Goal: Transaction & Acquisition: Purchase product/service

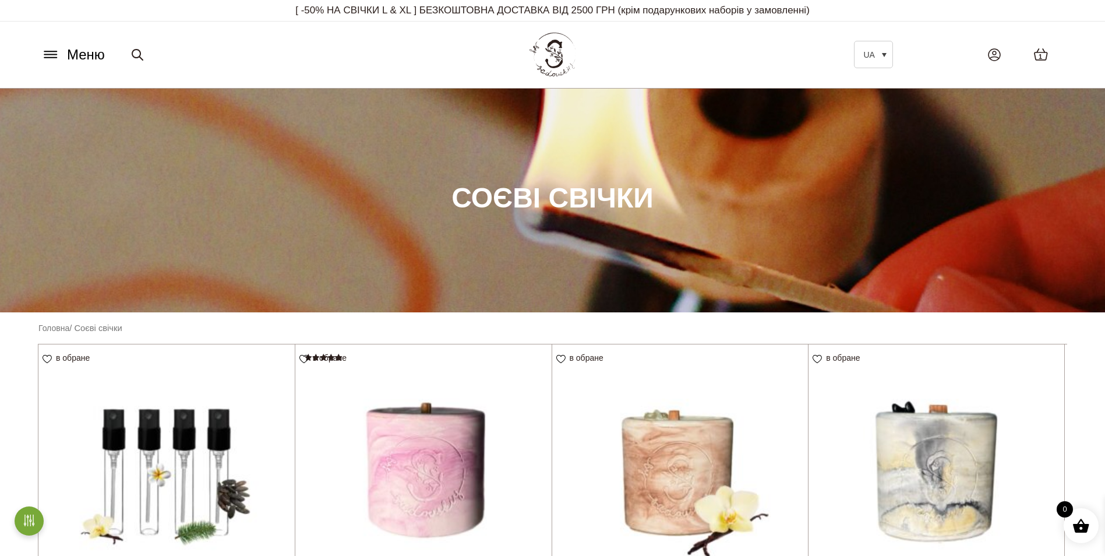
click at [54, 54] on icon at bounding box center [50, 54] width 19 height 12
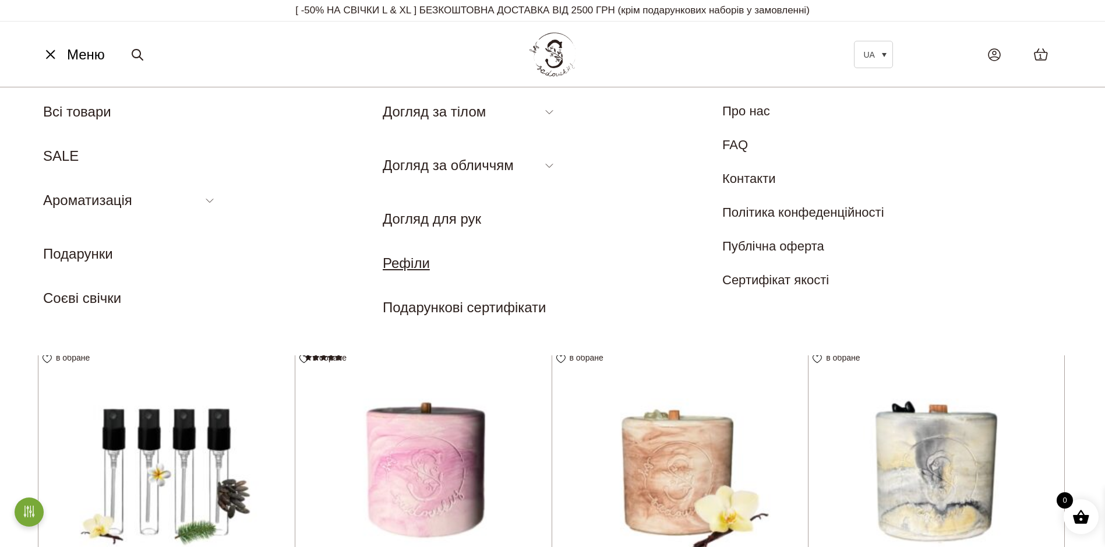
click at [416, 266] on link "Рефіли" at bounding box center [406, 263] width 47 height 16
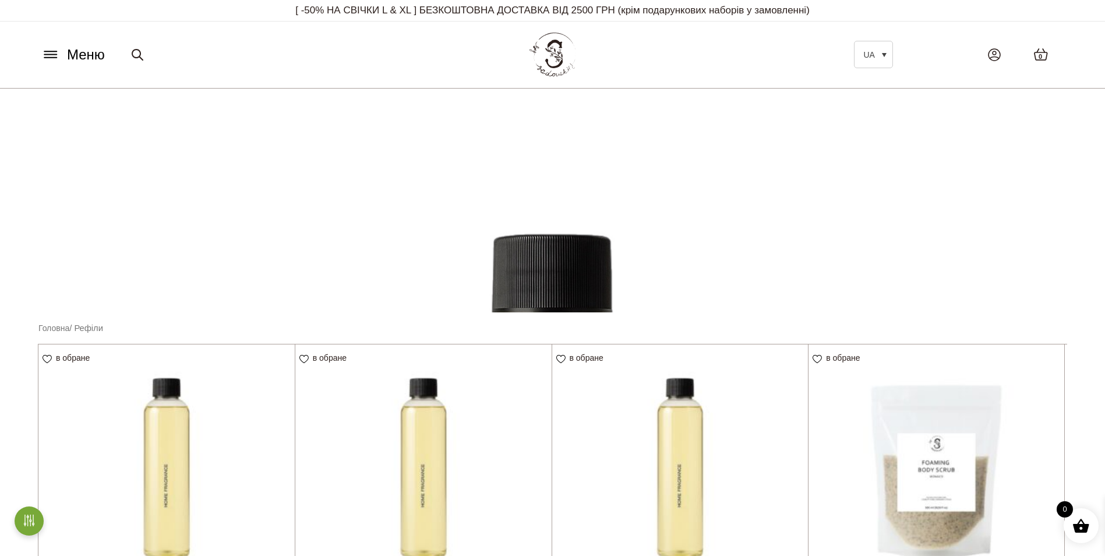
click at [53, 55] on icon at bounding box center [50, 54] width 19 height 12
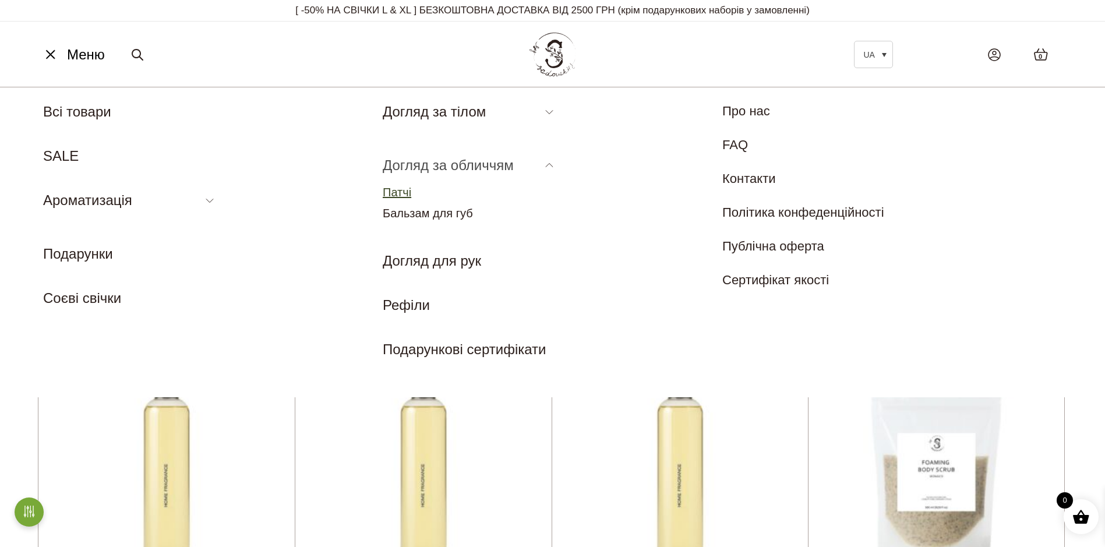
click at [405, 188] on link "Патчі" at bounding box center [397, 192] width 29 height 13
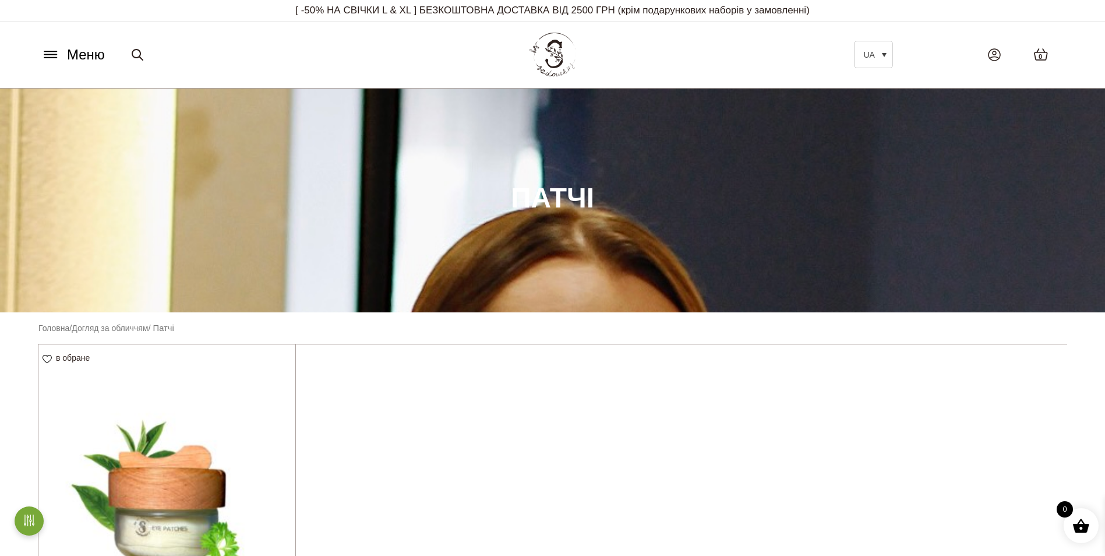
click at [65, 50] on button "Меню" at bounding box center [73, 55] width 70 height 22
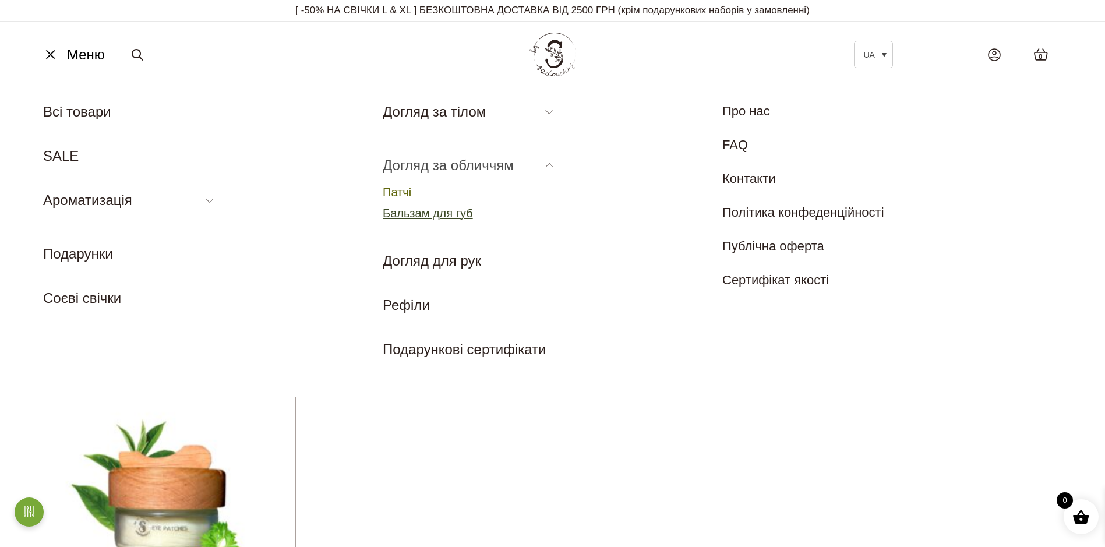
click at [447, 212] on link "Бальзам для губ" at bounding box center [428, 213] width 90 height 13
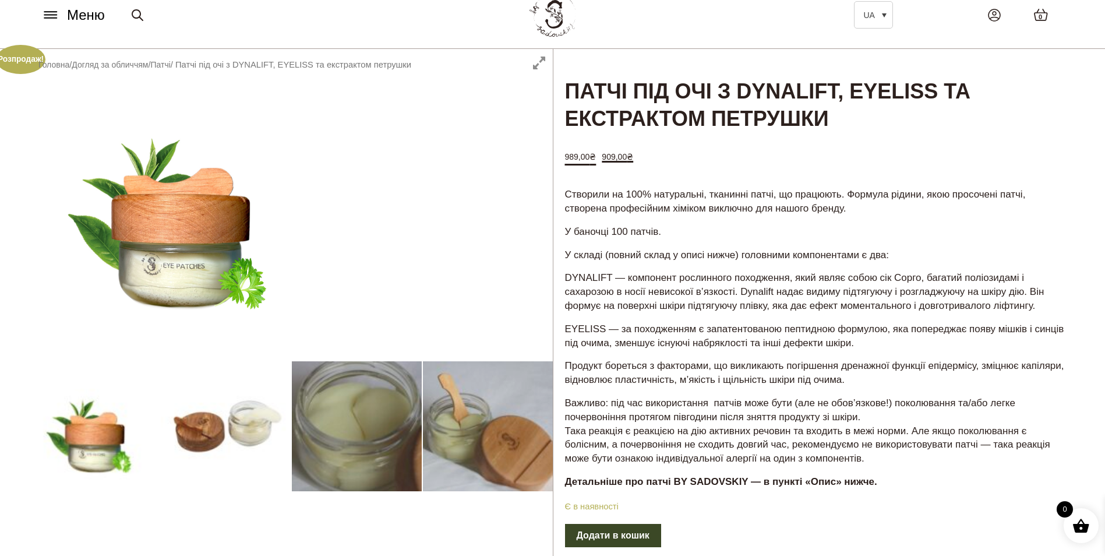
scroll to position [58, 0]
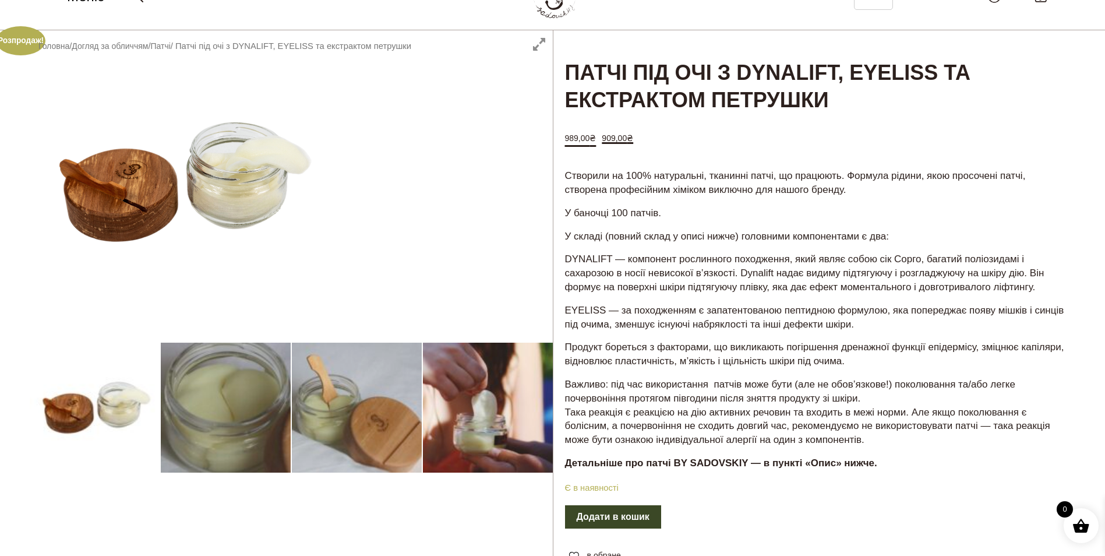
click at [210, 394] on div at bounding box center [291, 383] width 524 height 706
click at [349, 396] on div at bounding box center [291, 383] width 524 height 706
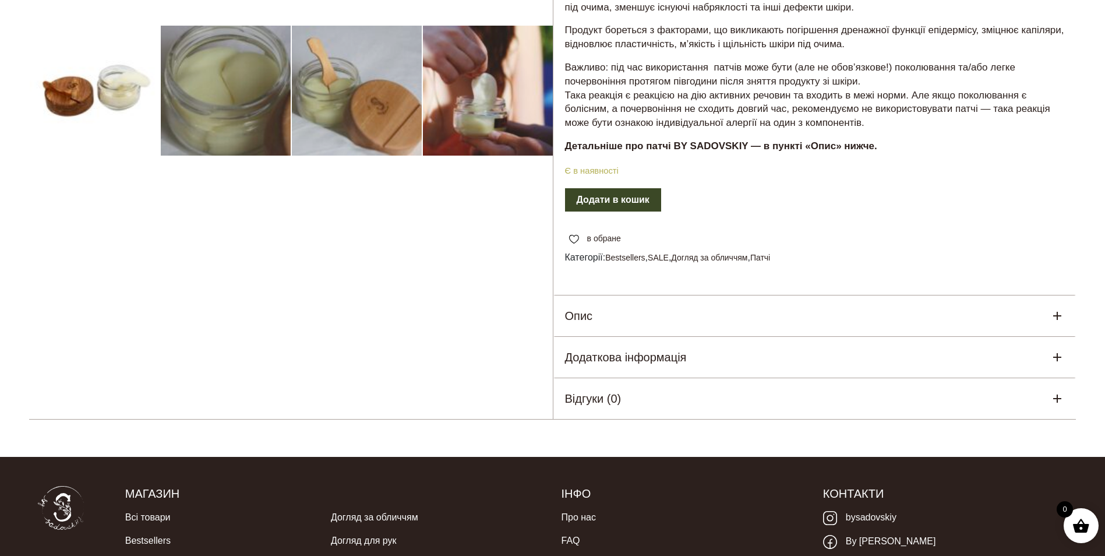
scroll to position [408, 0]
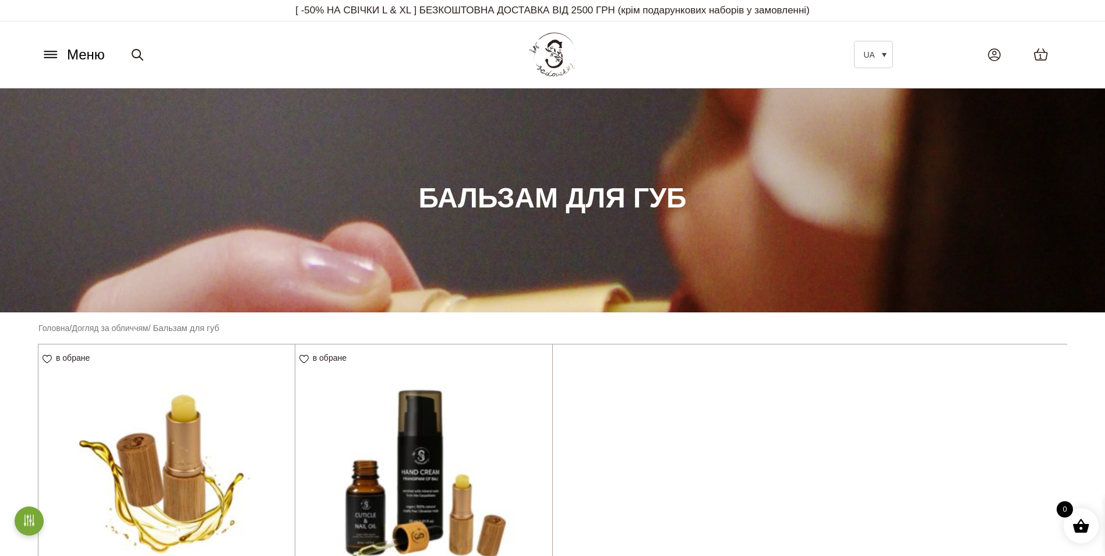
click at [63, 56] on button "Меню" at bounding box center [73, 55] width 70 height 22
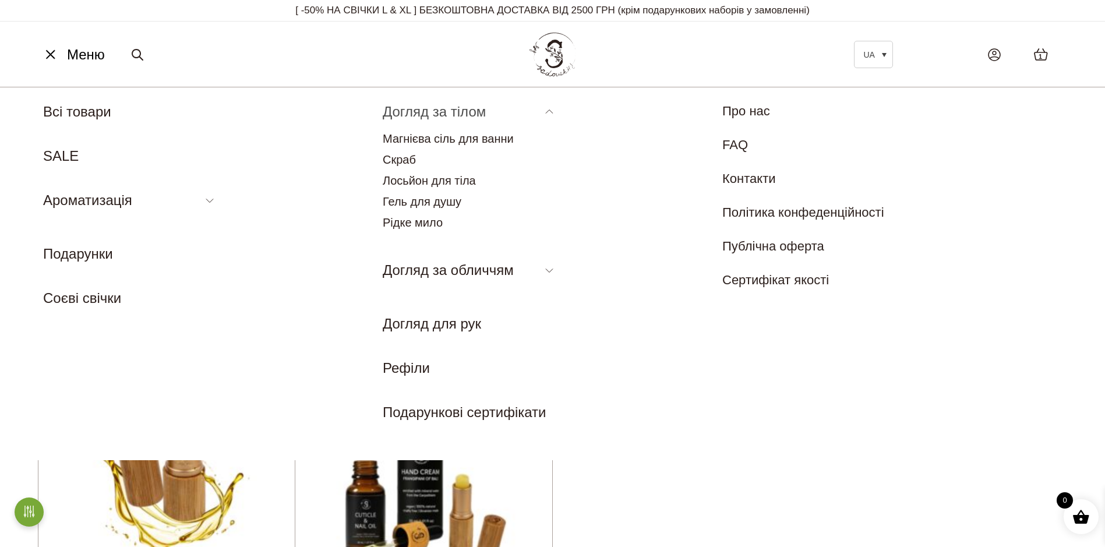
click at [430, 113] on link "Догляд за тілом" at bounding box center [434, 112] width 103 height 16
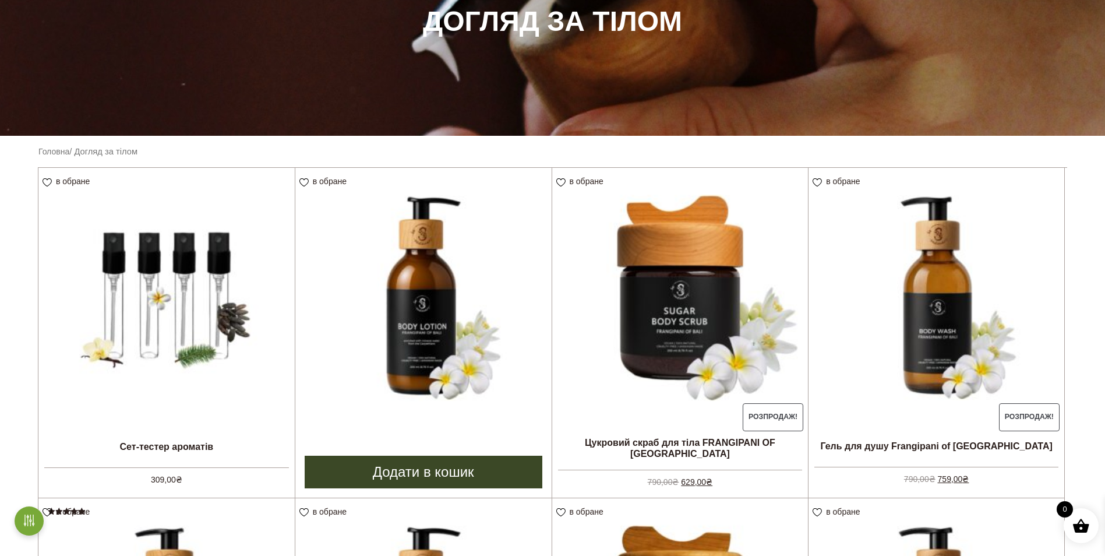
scroll to position [233, 0]
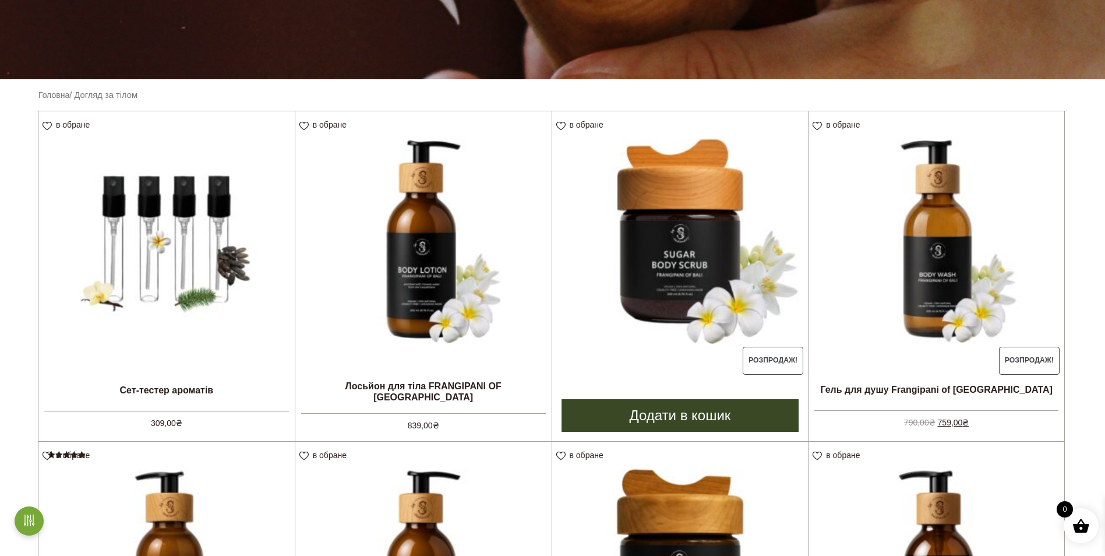
click at [684, 418] on link "Додати в кошик" at bounding box center [680, 415] width 238 height 33
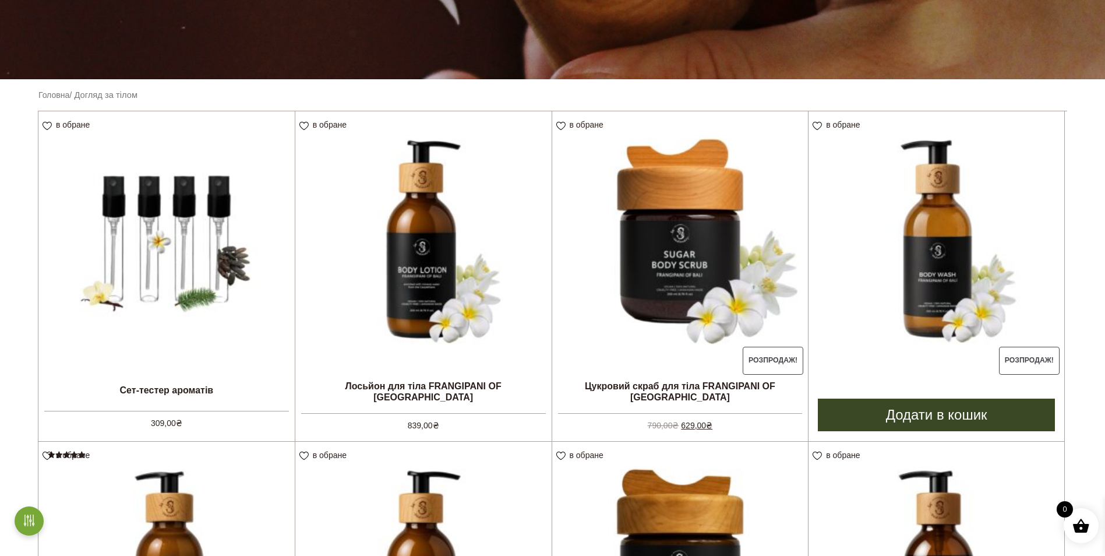
click at [948, 411] on link "Додати в кошик" at bounding box center [936, 414] width 237 height 33
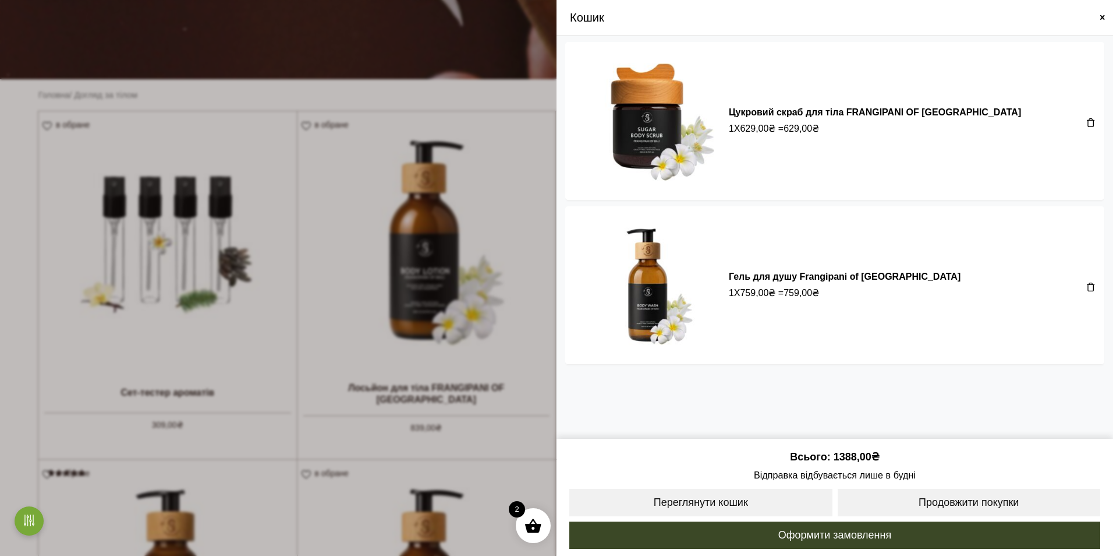
click at [1103, 16] on span at bounding box center [1102, 17] width 9 height 9
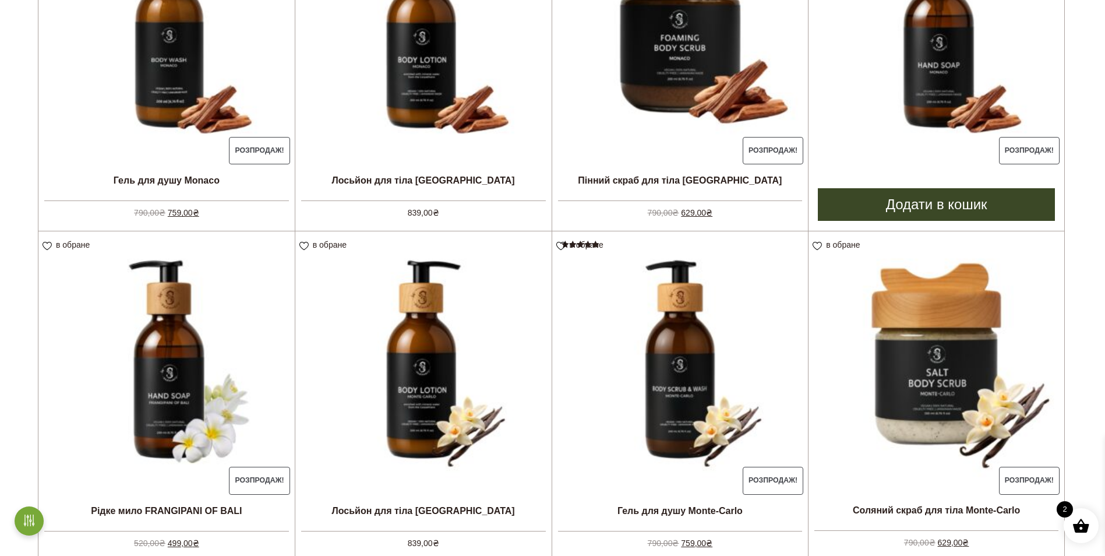
scroll to position [815, 0]
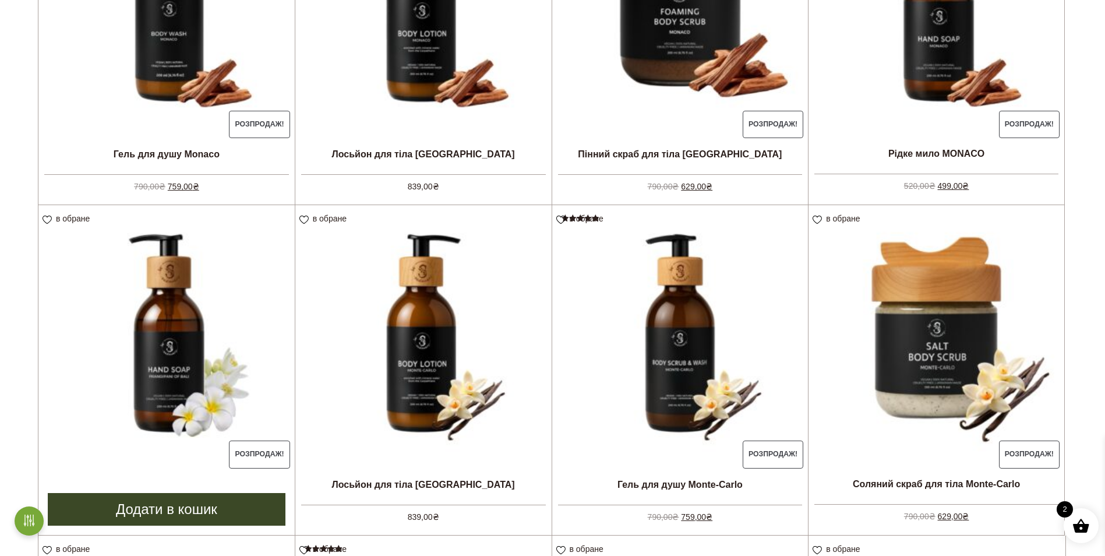
click at [173, 512] on link "Додати в кошик" at bounding box center [167, 509] width 238 height 33
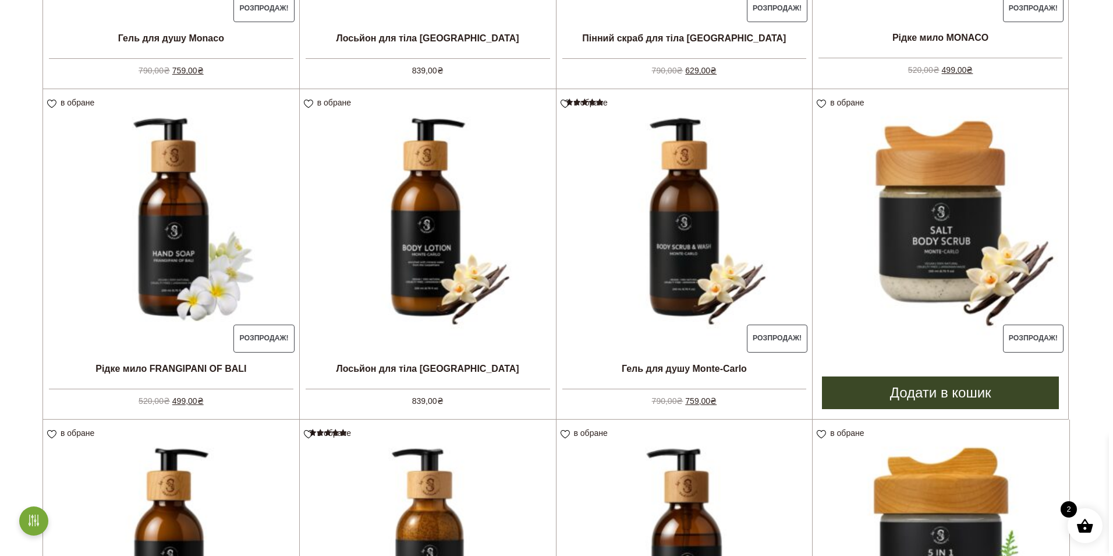
scroll to position [936, 0]
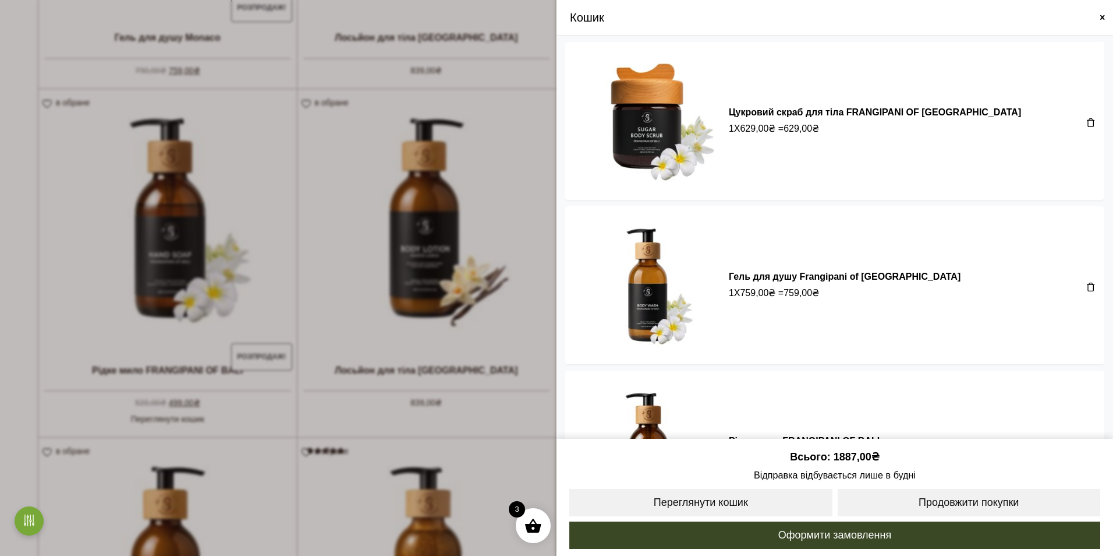
click at [1101, 15] on span at bounding box center [1102, 17] width 9 height 9
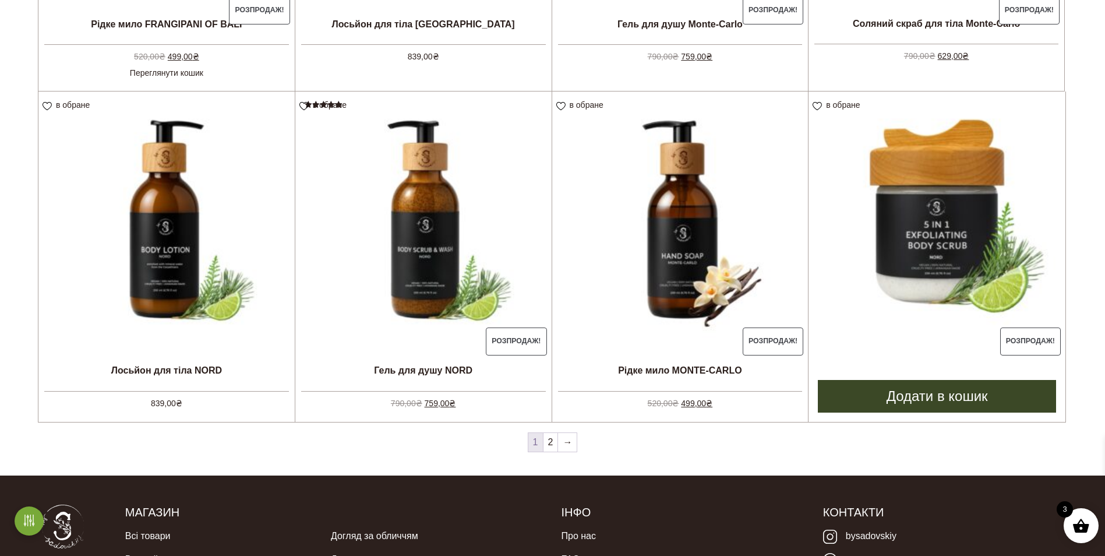
scroll to position [1339, 0]
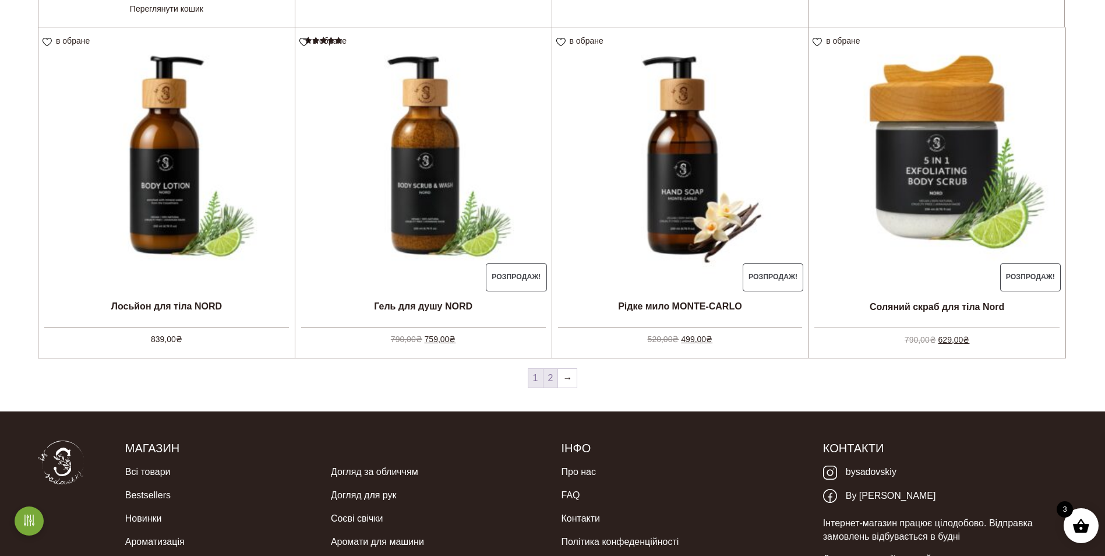
click at [550, 380] on link "2" at bounding box center [550, 378] width 15 height 19
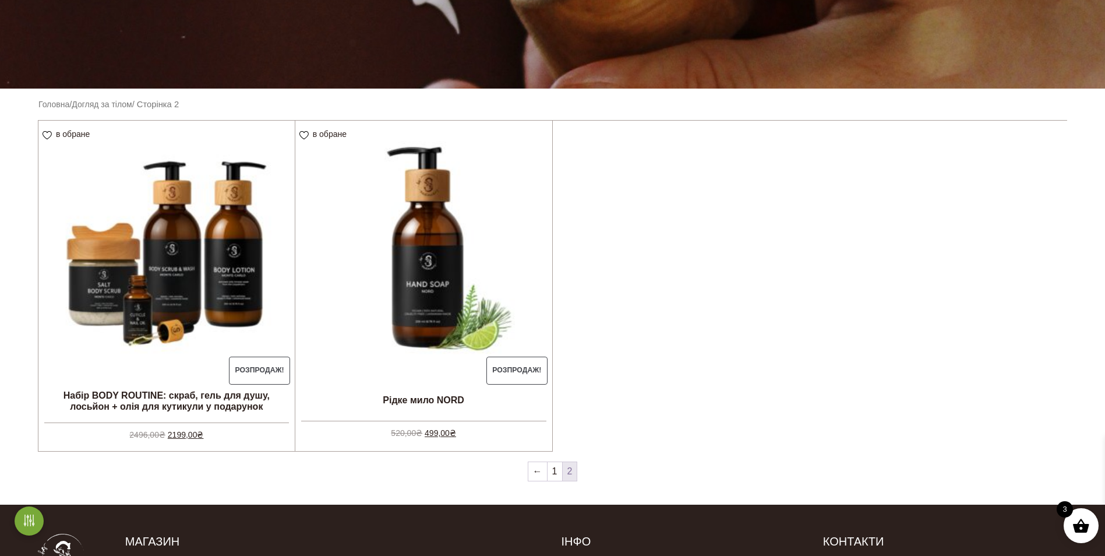
scroll to position [233, 0]
